Goal: Information Seeking & Learning: Check status

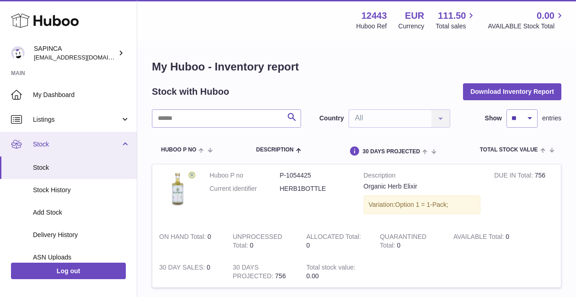
click at [43, 142] on span "Stock" at bounding box center [76, 144] width 87 height 9
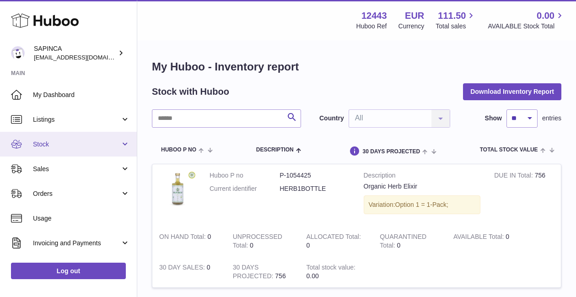
click at [43, 142] on span "Stock" at bounding box center [76, 144] width 87 height 9
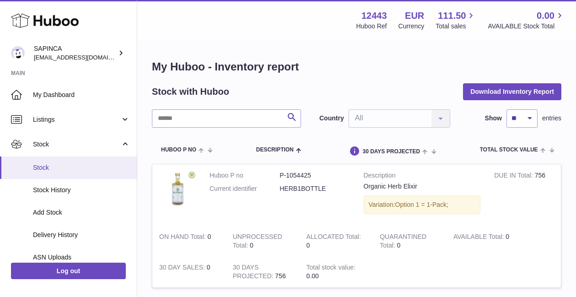
click at [41, 166] on span "Stock" at bounding box center [81, 167] width 97 height 9
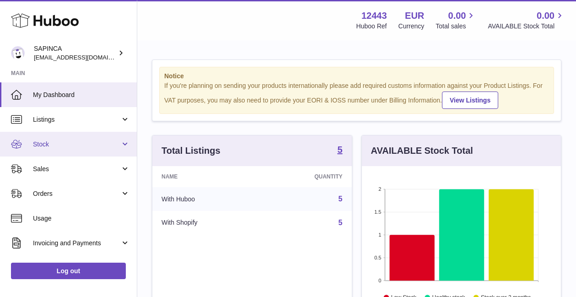
click at [55, 144] on span "Stock" at bounding box center [76, 144] width 87 height 9
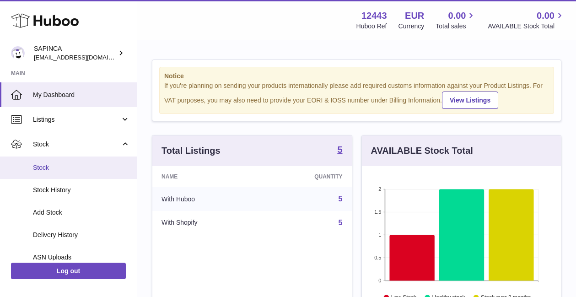
click at [49, 165] on span "Stock" at bounding box center [81, 167] width 97 height 9
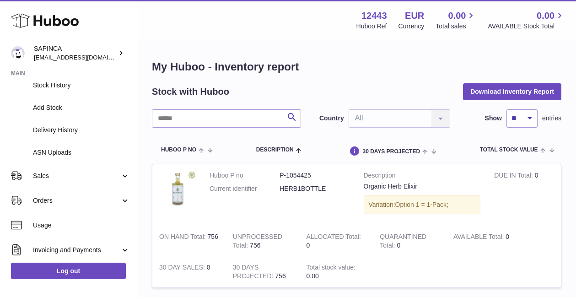
scroll to position [107, 0]
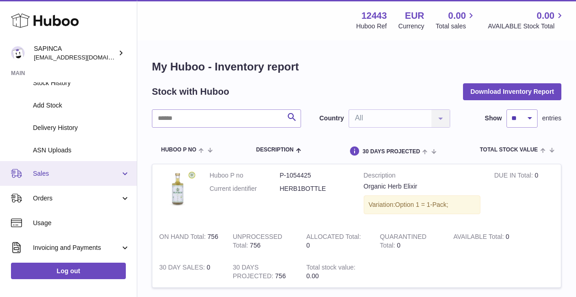
click at [50, 176] on span "Sales" at bounding box center [76, 173] width 87 height 9
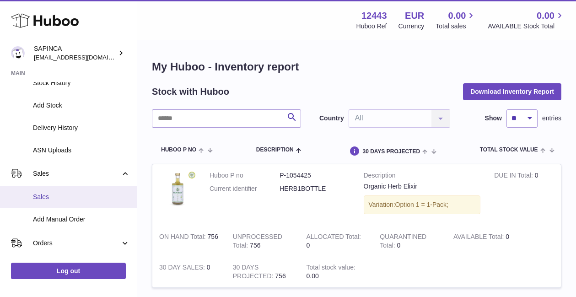
click at [45, 193] on span "Sales" at bounding box center [81, 197] width 97 height 9
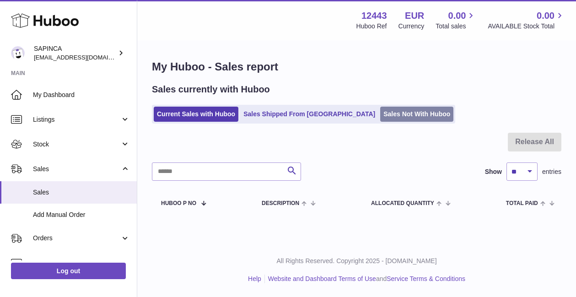
click at [380, 112] on link "Sales Not With Huboo" at bounding box center [416, 114] width 73 height 15
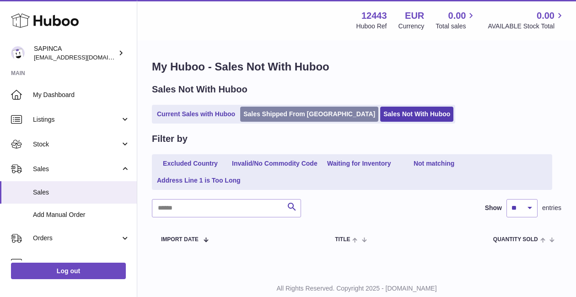
click at [266, 114] on link "Sales Shipped From [GEOGRAPHIC_DATA]" at bounding box center [309, 114] width 138 height 15
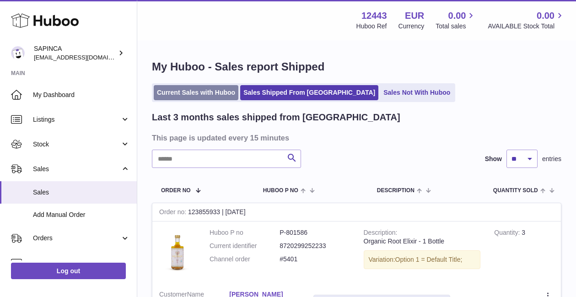
click at [185, 91] on link "Current Sales with Huboo" at bounding box center [196, 92] width 85 height 15
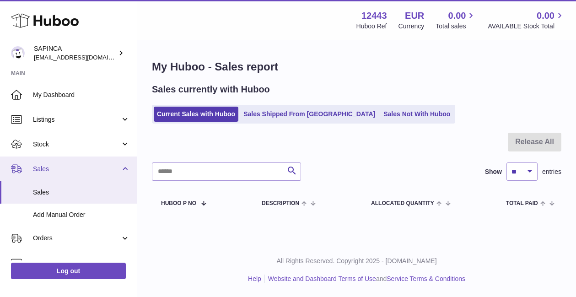
click at [48, 168] on span "Sales" at bounding box center [76, 169] width 87 height 9
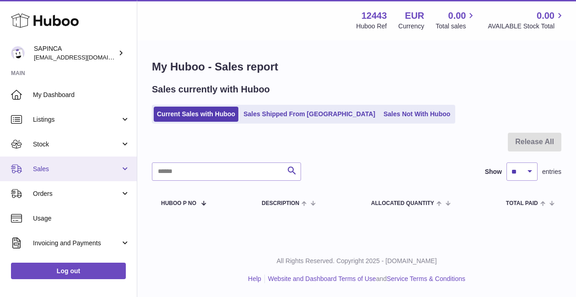
click at [48, 168] on span "Sales" at bounding box center [76, 169] width 87 height 9
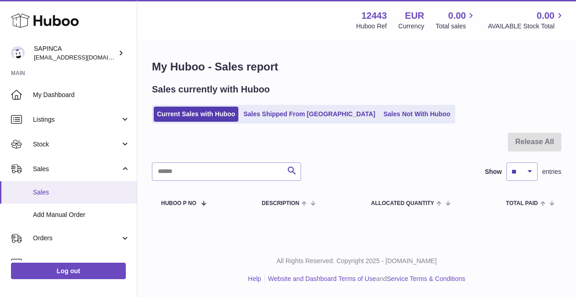
click at [44, 187] on link "Sales" at bounding box center [68, 192] width 137 height 22
click at [382, 115] on link "Sales Not With Huboo" at bounding box center [416, 114] width 73 height 15
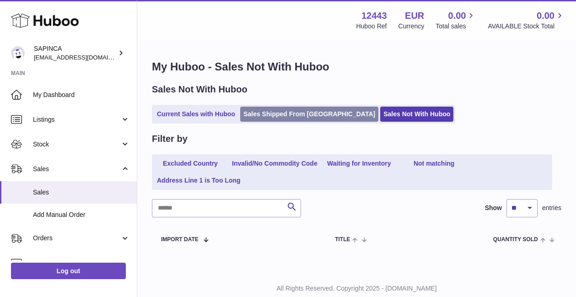
click at [293, 112] on link "Sales Shipped From [GEOGRAPHIC_DATA]" at bounding box center [309, 114] width 138 height 15
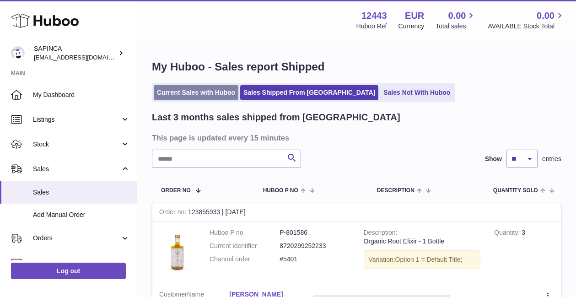
click at [186, 94] on link "Current Sales with Huboo" at bounding box center [196, 92] width 85 height 15
